Goal: Find specific page/section: Find specific page/section

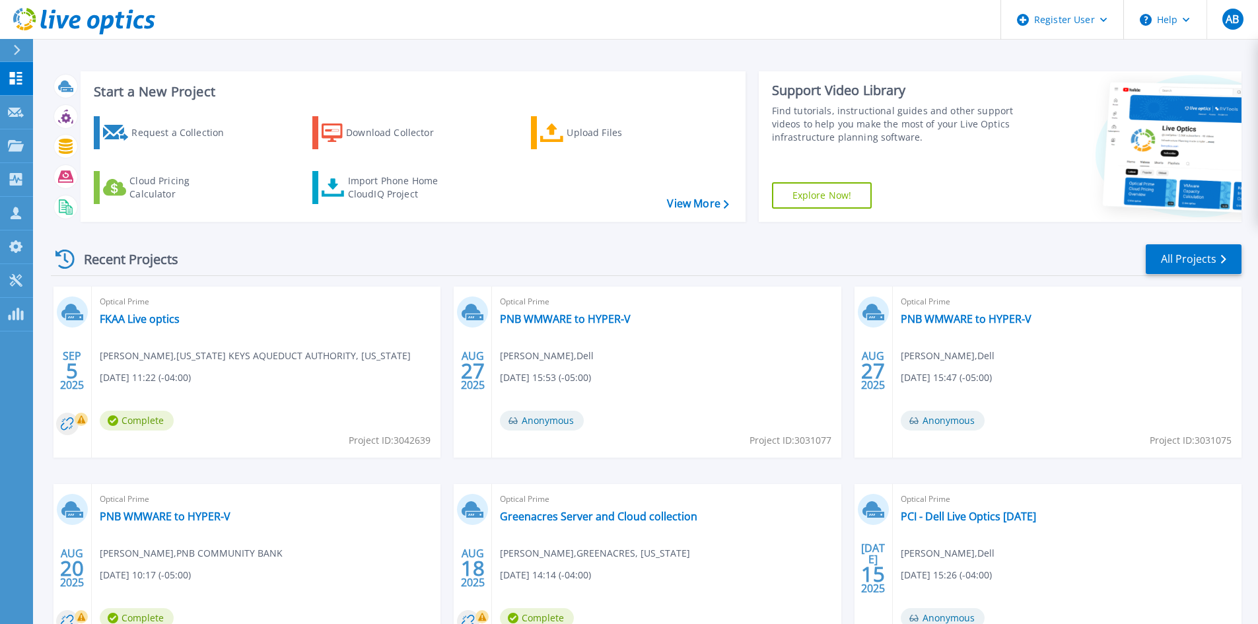
click at [11, 46] on button at bounding box center [16, 50] width 33 height 23
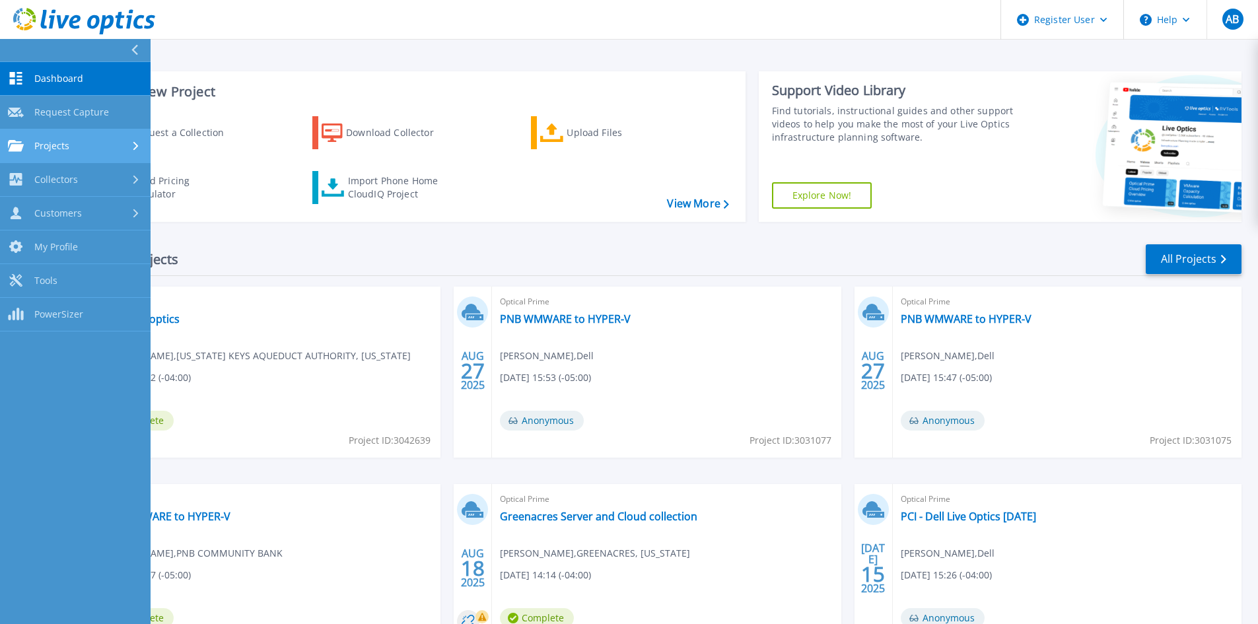
click at [122, 148] on div "Projects" at bounding box center [75, 146] width 135 height 12
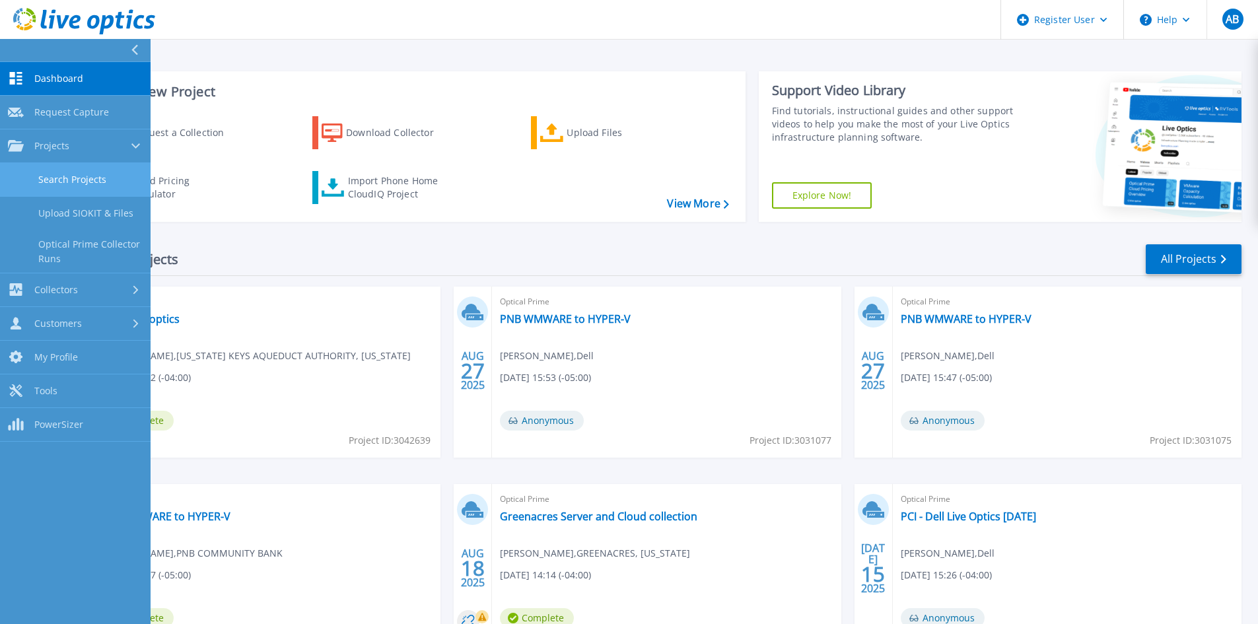
click at [90, 182] on link "Search Projects" at bounding box center [75, 180] width 151 height 34
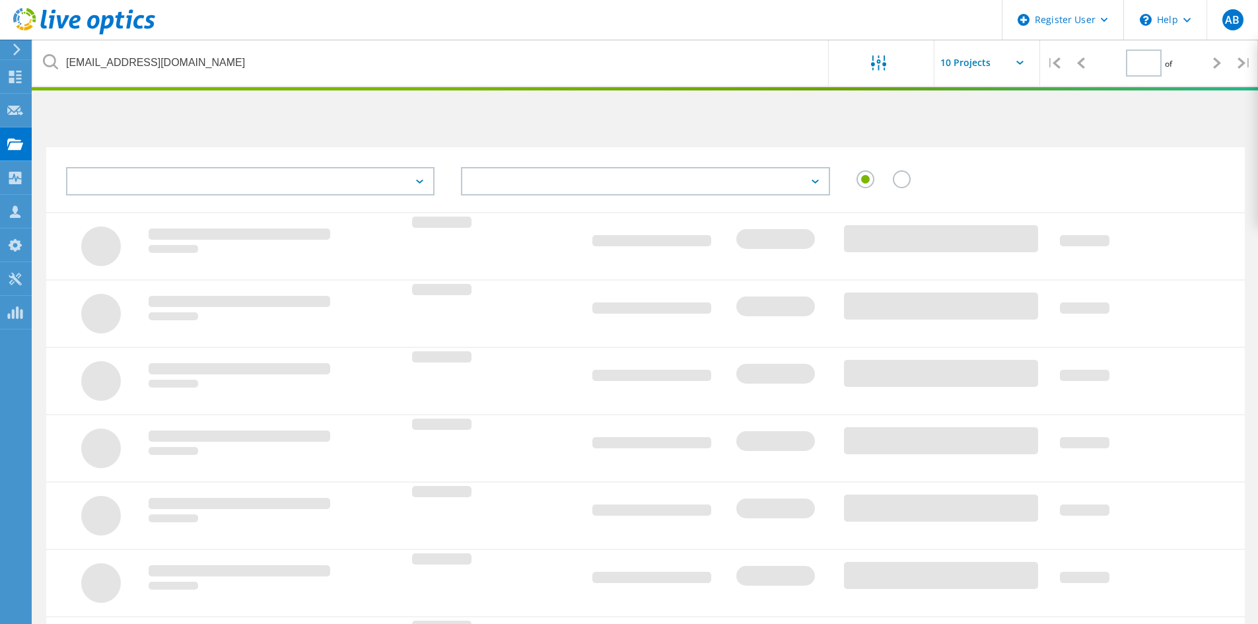
type input "1"
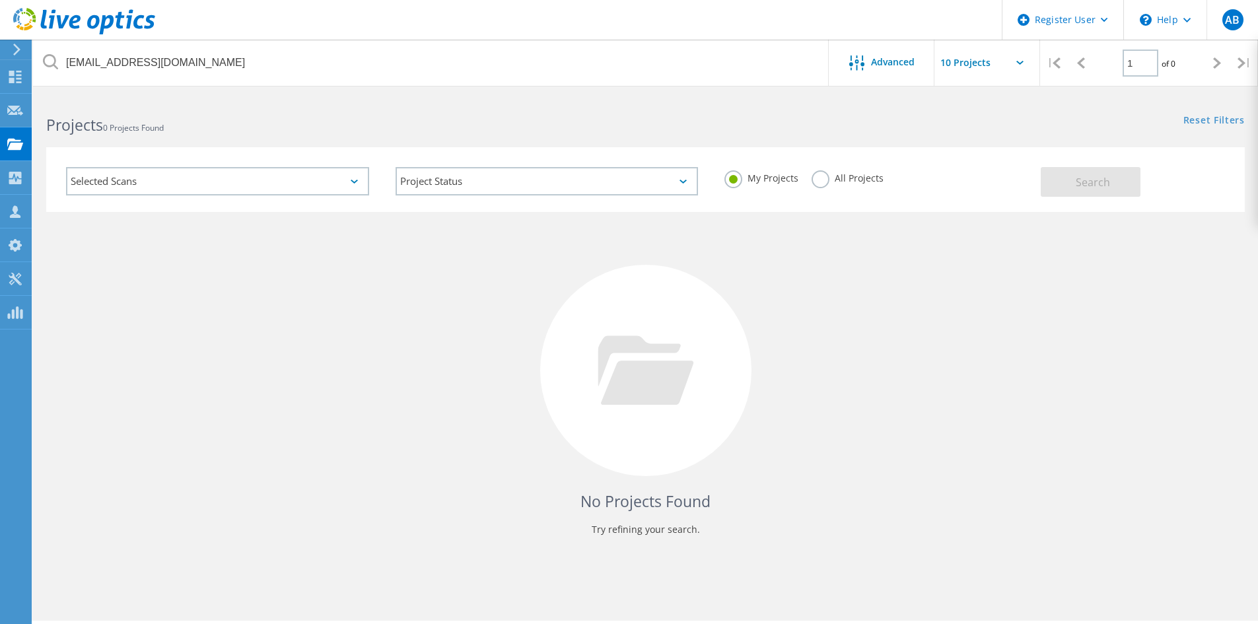
click at [828, 176] on label "All Projects" at bounding box center [848, 176] width 72 height 13
click at [0, 0] on input "All Projects" at bounding box center [0, 0] width 0 height 0
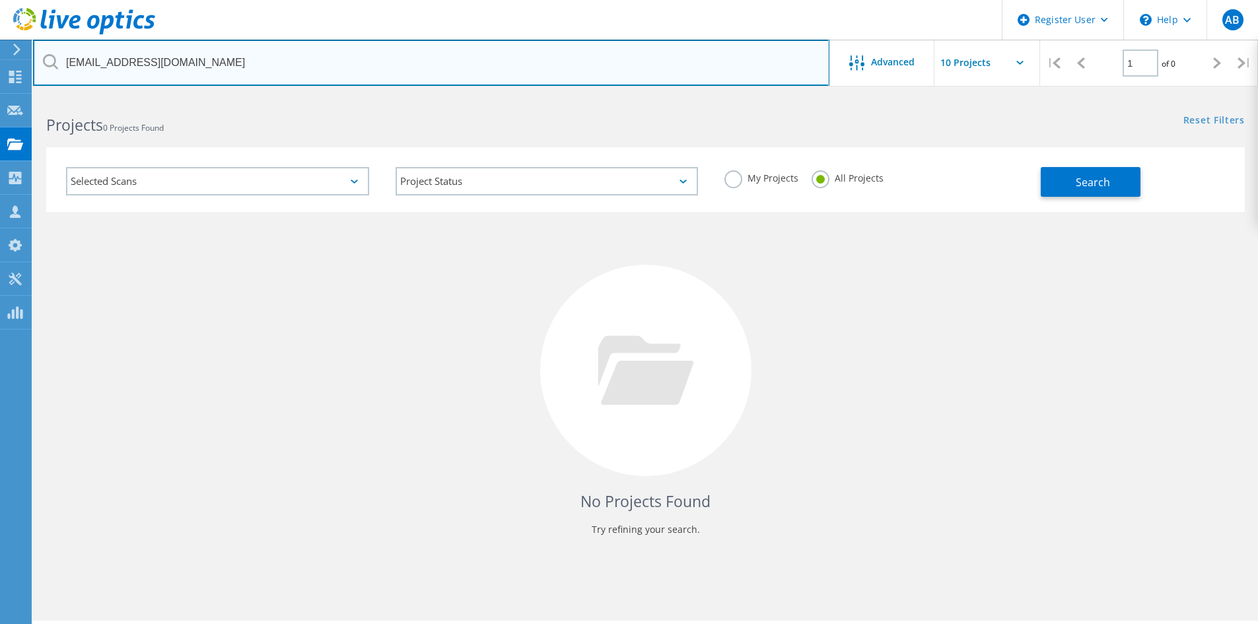
drag, startPoint x: 284, startPoint y: 65, endPoint x: 0, endPoint y: 14, distance: 288.7
click at [0, 96] on div "Register User \n Help Explore Helpful Articles Contact Support AB Dell User [PE…" at bounding box center [629, 378] width 1258 height 565
paste input "[PERSON_NAME] <[PERSON_NAME][EMAIL_ADDRESS][DOMAIN_NAME]>"
drag, startPoint x: 139, startPoint y: 60, endPoint x: 1, endPoint y: 55, distance: 137.5
click at [1, 96] on div "Register User \n Help Explore Helpful Articles Contact Support AB Dell User [PE…" at bounding box center [629, 378] width 1258 height 565
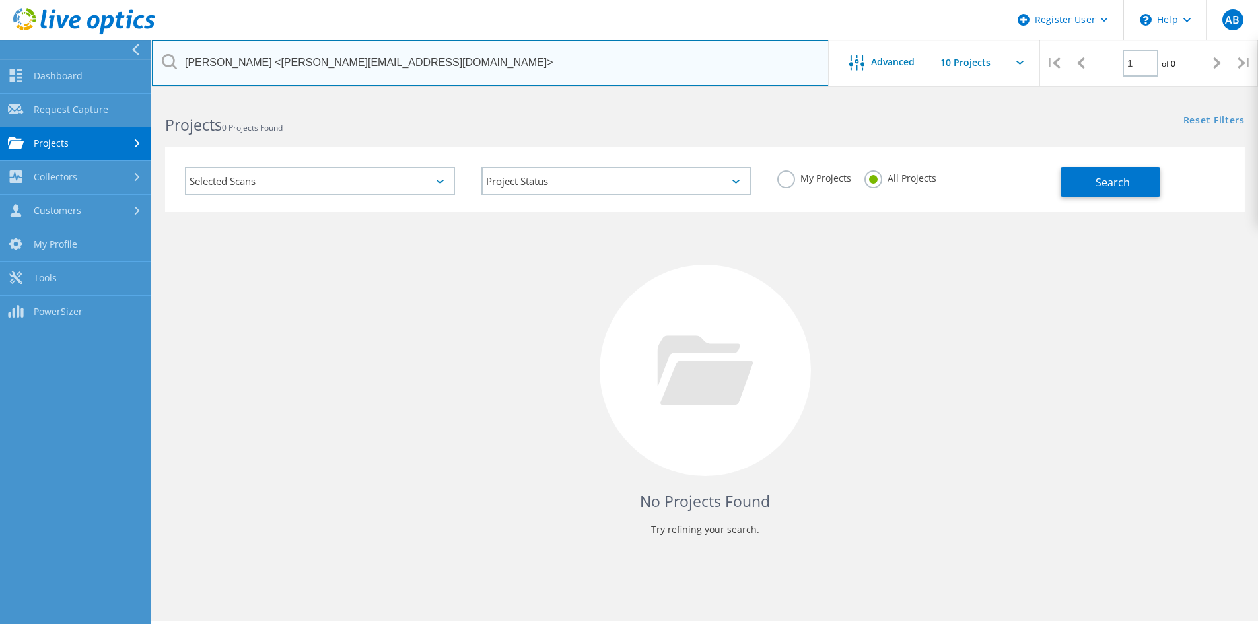
click at [250, 62] on input "[PERSON_NAME] <[PERSON_NAME][EMAIL_ADDRESS][DOMAIN_NAME]>" at bounding box center [491, 63] width 678 height 46
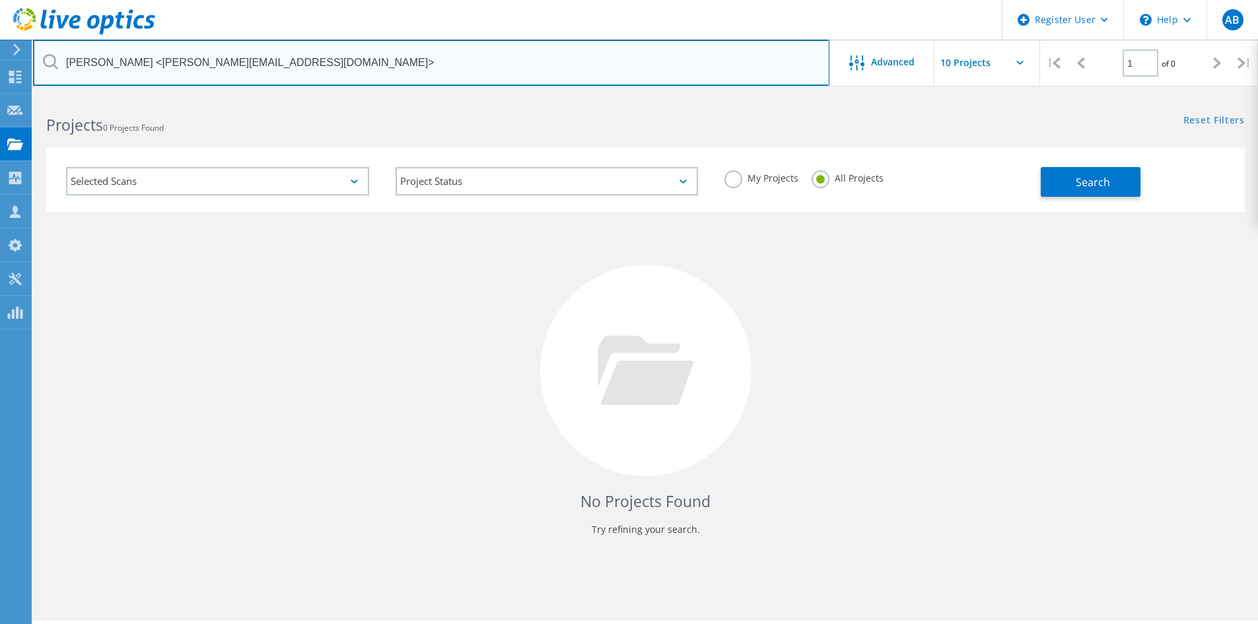
drag, startPoint x: 138, startPoint y: 59, endPoint x: 29, endPoint y: 50, distance: 109.4
click at [29, 96] on div "Register User \n Help Explore Helpful Articles Contact Support AB Dell User [PE…" at bounding box center [629, 378] width 1258 height 565
click at [136, 62] on input "[PERSON_NAME] <[PERSON_NAME][EMAIL_ADDRESS][DOMAIN_NAME]>" at bounding box center [431, 63] width 797 height 46
click at [241, 61] on input "frank.shin@okeeschools.org>" at bounding box center [431, 63] width 797 height 46
type input "frank.shin@okeeschools.org"
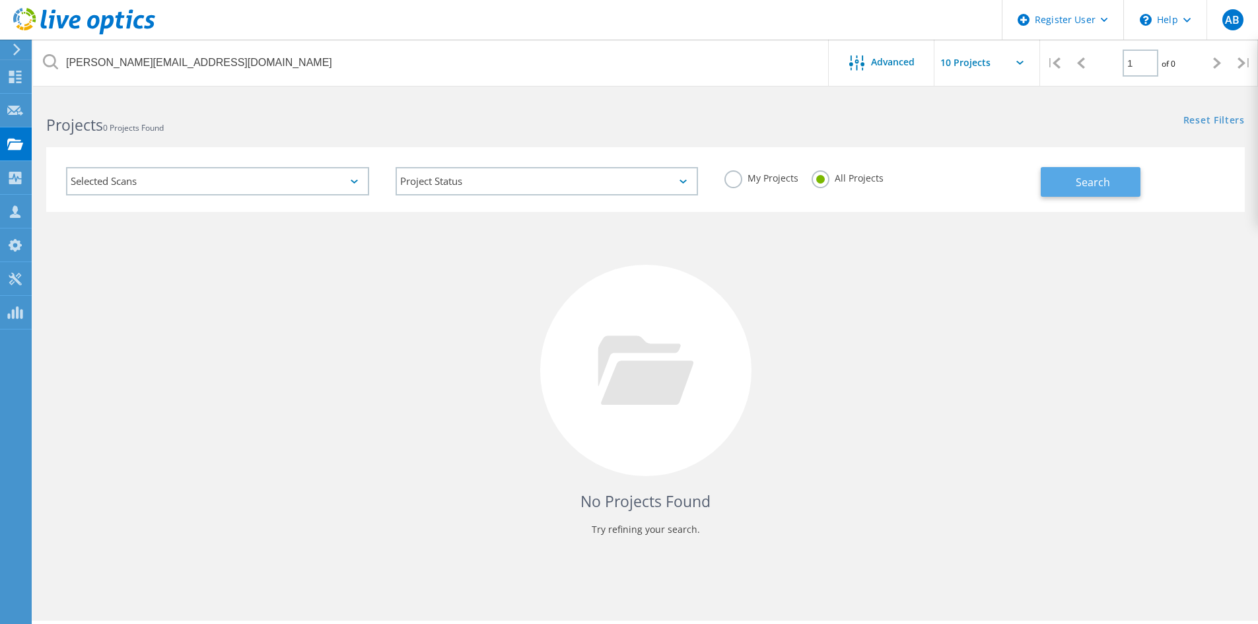
click at [1099, 177] on span "Search" at bounding box center [1093, 182] width 34 height 15
drag, startPoint x: 928, startPoint y: 351, endPoint x: 918, endPoint y: 348, distance: 10.3
click at [929, 351] on div "No Projects Found Try refining your search." at bounding box center [645, 383] width 1199 height 342
